Goal: Task Accomplishment & Management: Use online tool/utility

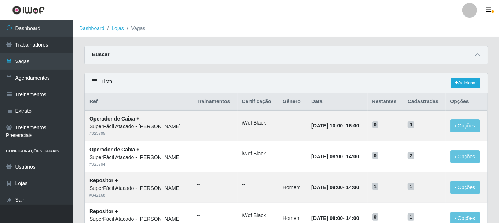
click at [34, 39] on link "Trabalhadores" at bounding box center [36, 45] width 73 height 17
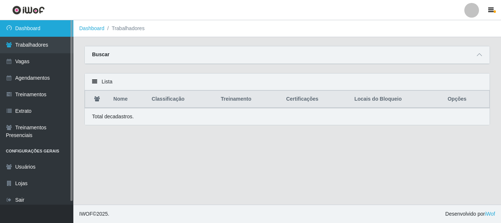
click at [32, 30] on link "Dashboard" at bounding box center [36, 28] width 73 height 17
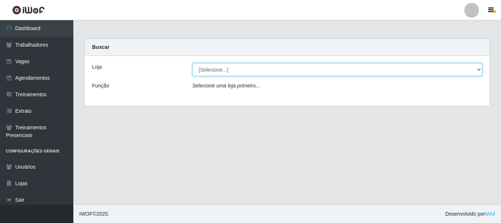
click at [479, 70] on select "[Selecione...] SuperFácil Atacado - [PERSON_NAME]" at bounding box center [338, 69] width 290 height 13
select select "399"
click at [193, 63] on select "[Selecione...] SuperFácil Atacado - [PERSON_NAME]" at bounding box center [338, 69] width 290 height 13
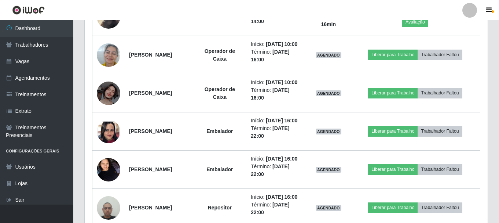
scroll to position [477, 0]
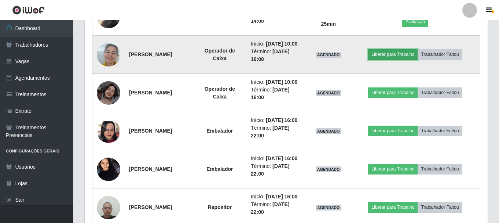
click at [404, 59] on button "Liberar para Trabalho" at bounding box center [393, 54] width 50 height 10
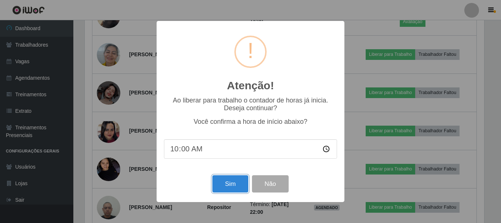
click at [217, 180] on button "Sim" at bounding box center [230, 183] width 36 height 17
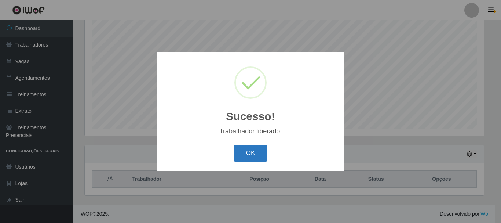
click at [248, 145] on button "OK" at bounding box center [251, 152] width 34 height 17
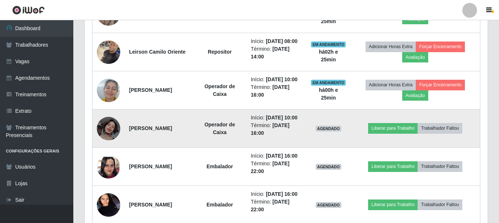
scroll to position [501, 0]
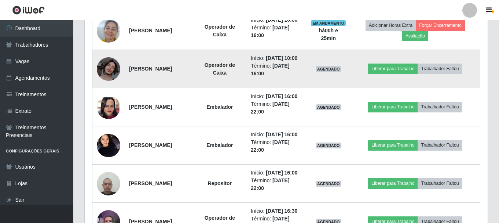
click at [403, 88] on td "Liberar para Trabalho Trabalhador Faltou" at bounding box center [416, 69] width 130 height 38
click at [411, 74] on button "Liberar para Trabalho" at bounding box center [393, 68] width 50 height 10
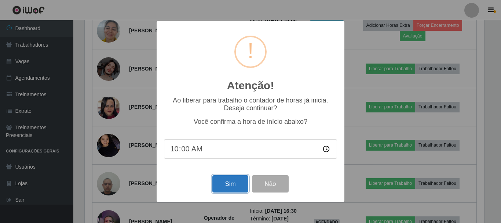
click at [228, 187] on button "Sim" at bounding box center [230, 183] width 36 height 17
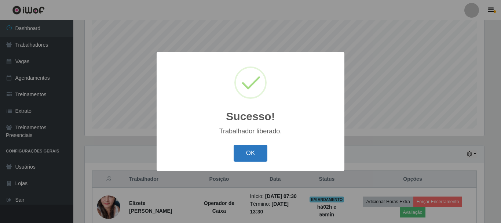
click at [243, 158] on button "OK" at bounding box center [251, 152] width 34 height 17
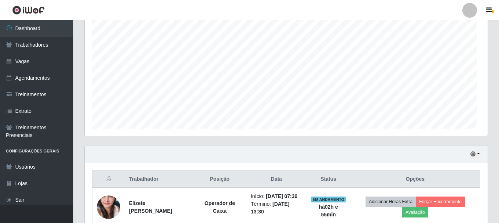
scroll to position [152, 403]
